Goal: Information Seeking & Learning: Learn about a topic

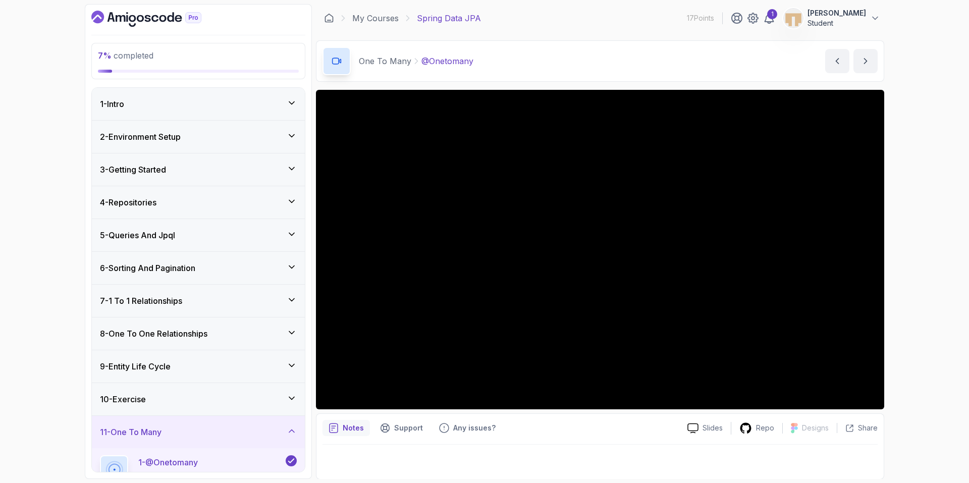
scroll to position [202, 0]
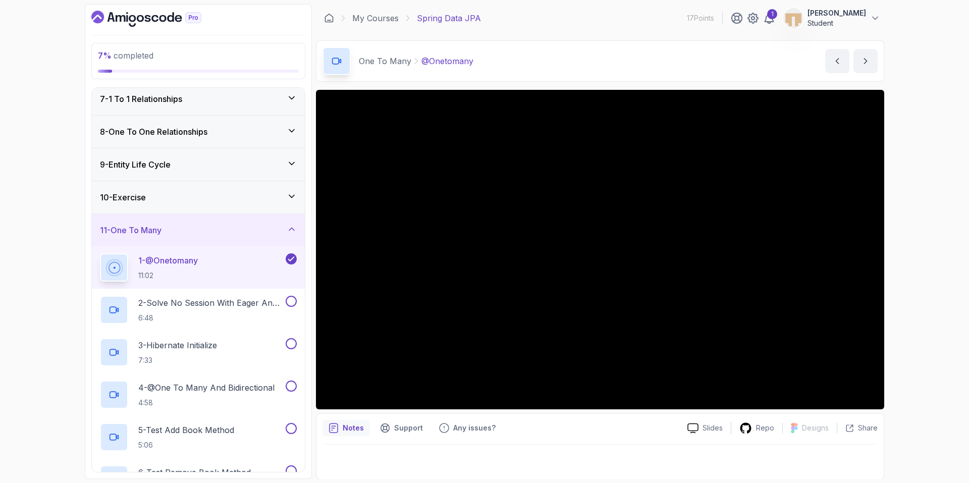
click at [245, 263] on div "1 - @Onetomany 11:02" at bounding box center [192, 267] width 184 height 28
click at [605, 284] on div at bounding box center [600, 249] width 568 height 319
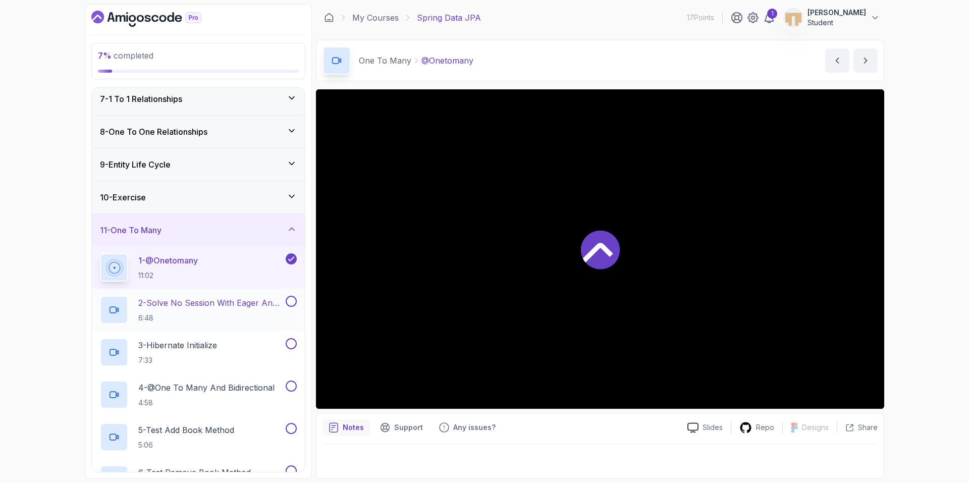
click at [220, 289] on div "2 - Solve No Session With Eager And Fetch 6:48" at bounding box center [198, 310] width 213 height 42
click at [219, 296] on div "2 - Solve No Session With Eager And Fetch 6:48" at bounding box center [192, 310] width 184 height 28
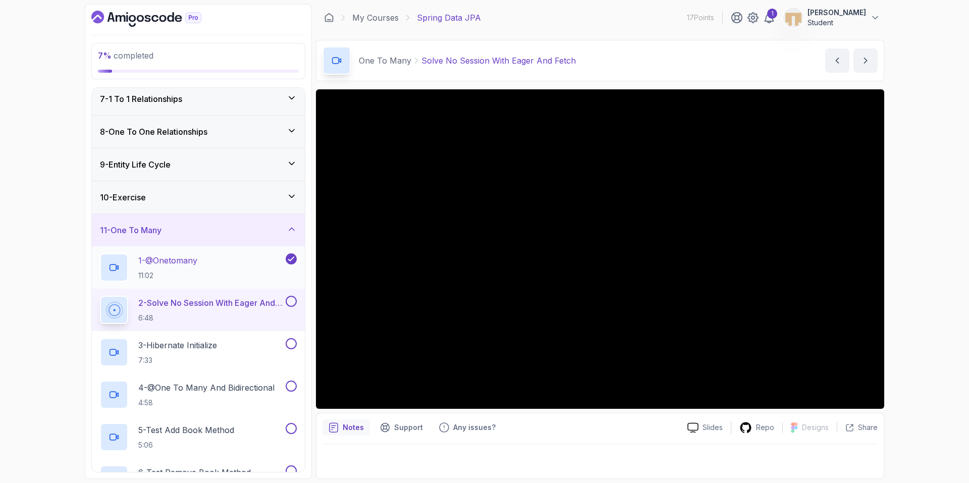
click at [197, 257] on p "1 - @Onetomany" at bounding box center [167, 260] width 59 height 12
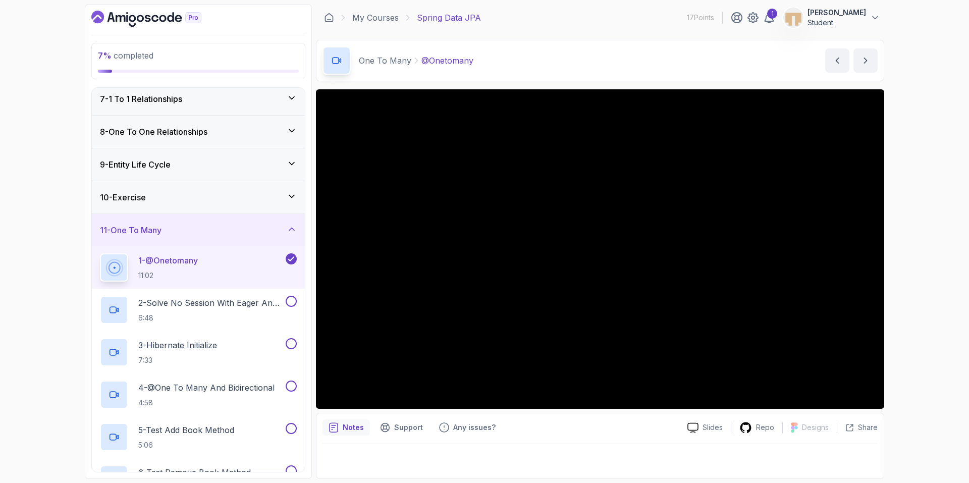
click at [100, 253] on button "1 - @Onetomany 11:02" at bounding box center [198, 267] width 197 height 28
click at [536, 428] on div "Notes Support Any issues?" at bounding box center [500, 427] width 357 height 16
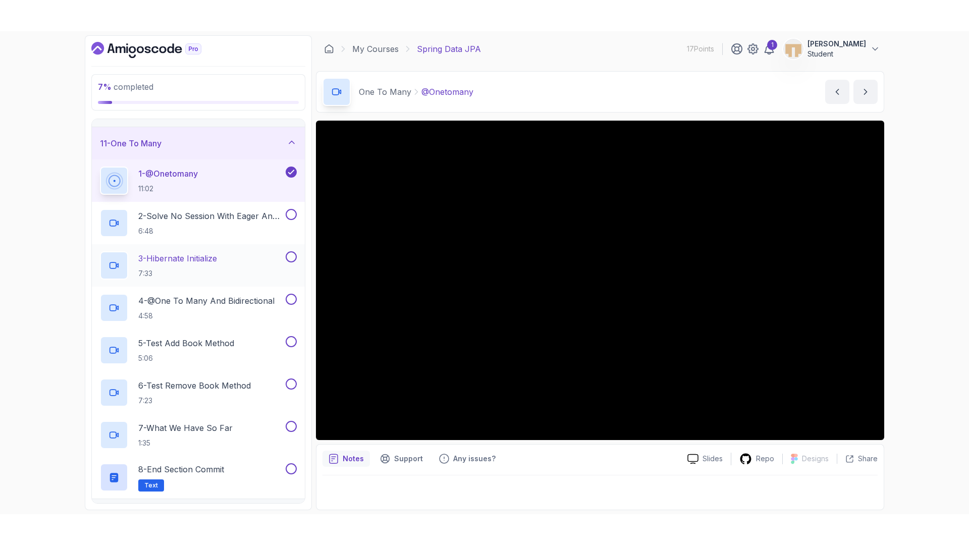
scroll to position [252, 0]
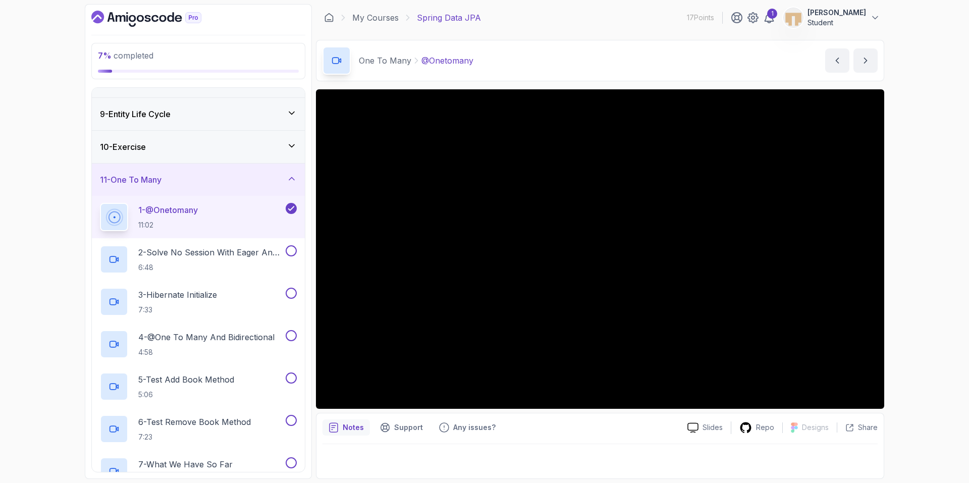
click at [171, 171] on div "11 - One To Many" at bounding box center [198, 179] width 213 height 32
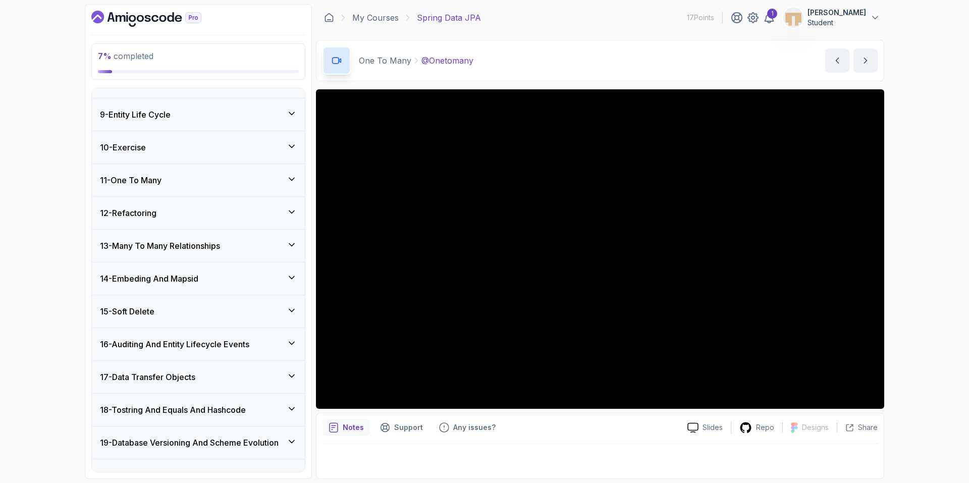
click at [170, 188] on div "11 - One To Many" at bounding box center [198, 180] width 213 height 32
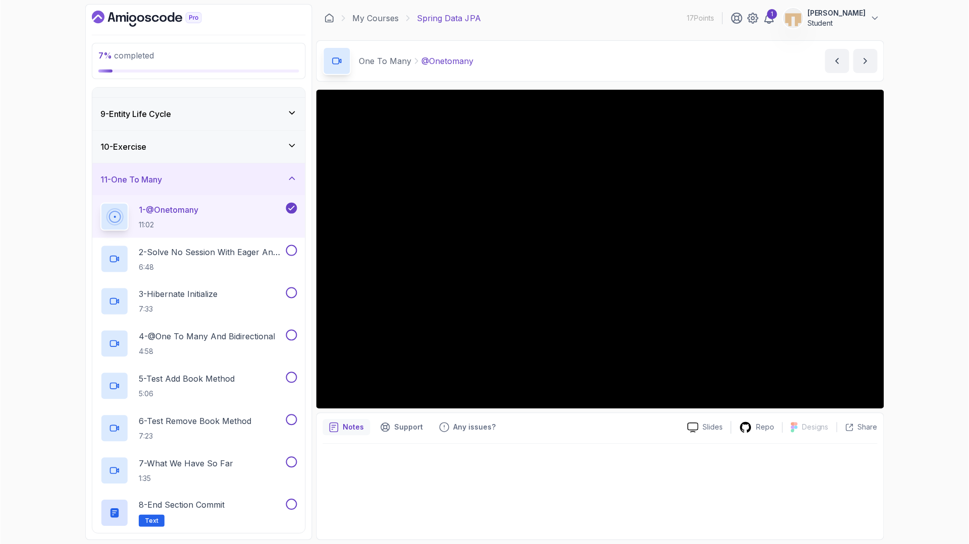
scroll to position [0, 0]
